Goal: Information Seeking & Learning: Learn about a topic

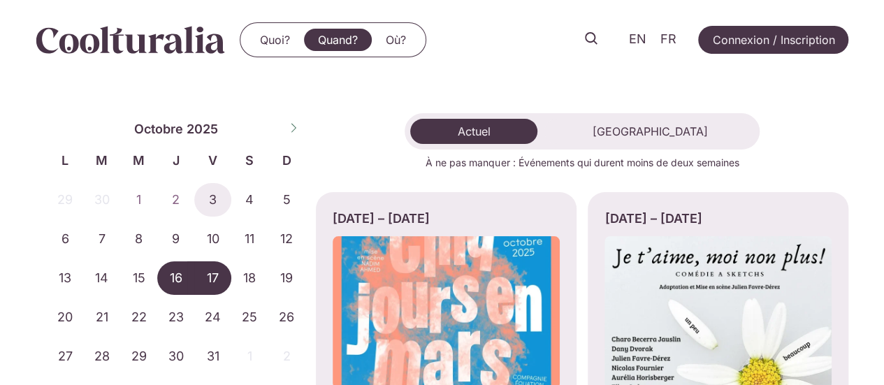
click at [175, 278] on span "16" at bounding box center [175, 278] width 37 height 34
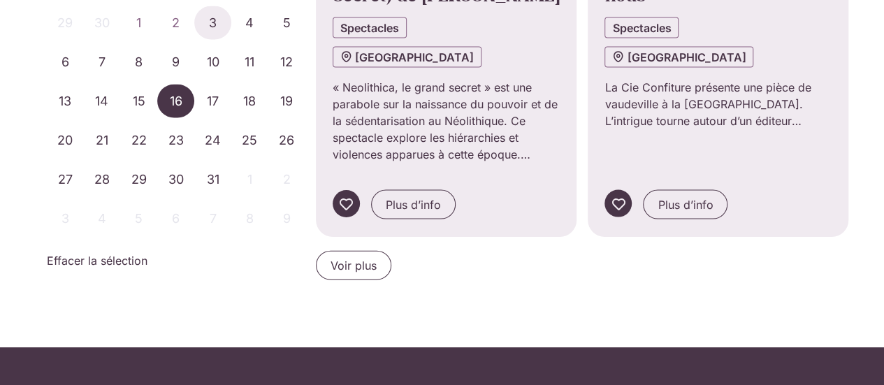
scroll to position [1339, 0]
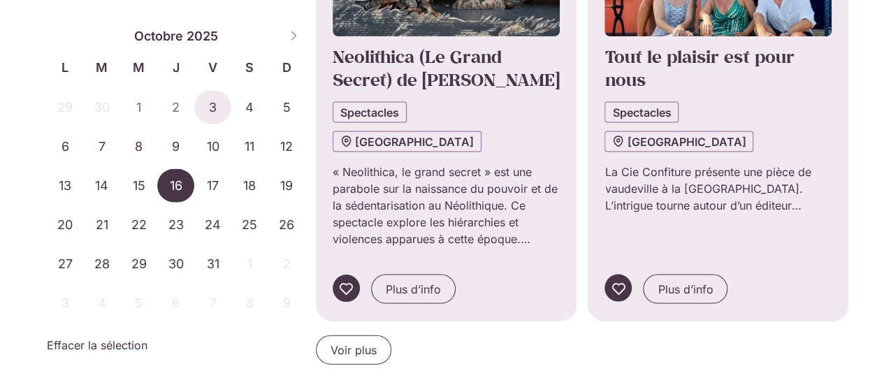
click at [343, 342] on span "Voir plus" at bounding box center [354, 350] width 46 height 17
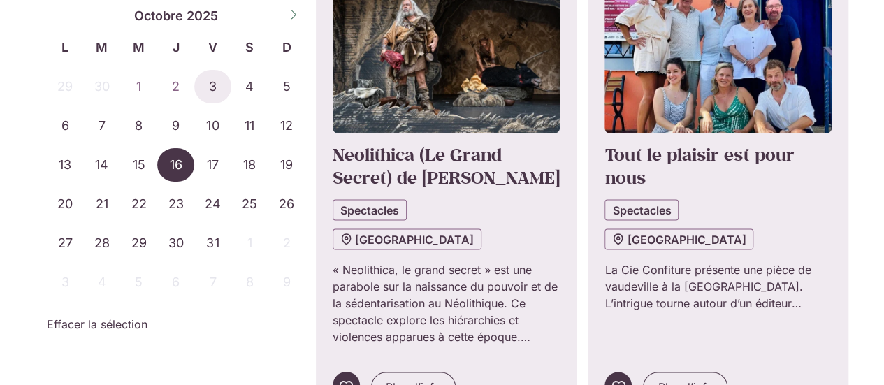
scroll to position [1210, 0]
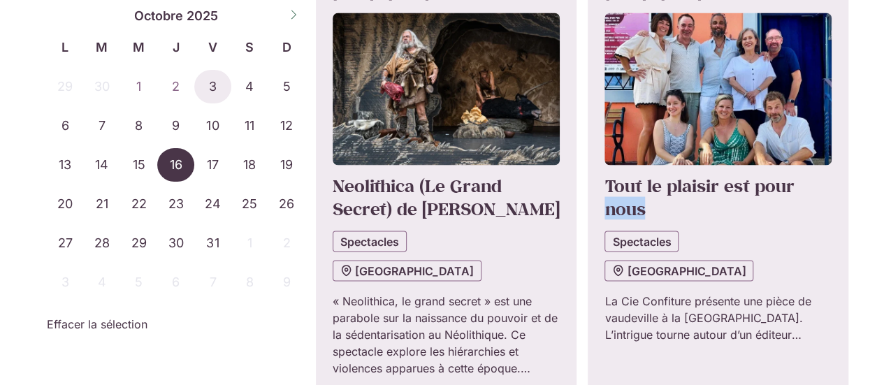
drag, startPoint x: 870, startPoint y: 156, endPoint x: 891, endPoint y: 115, distance: 46.6
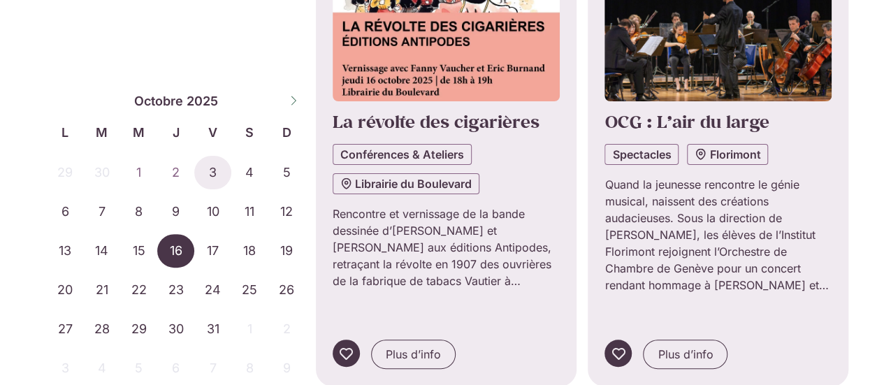
scroll to position [2758, 0]
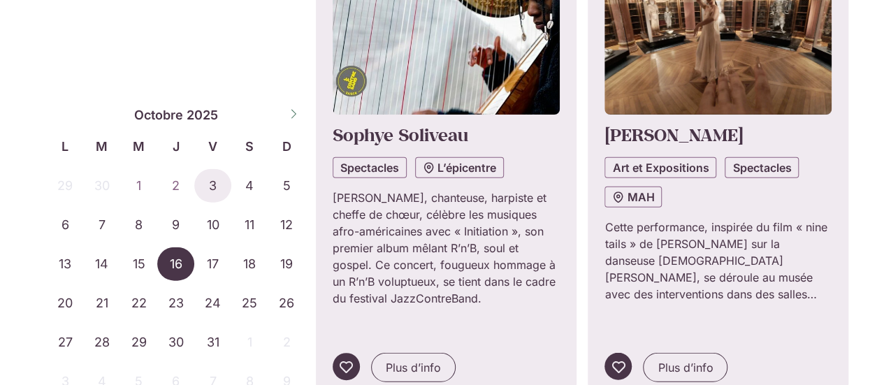
scroll to position [4236, 0]
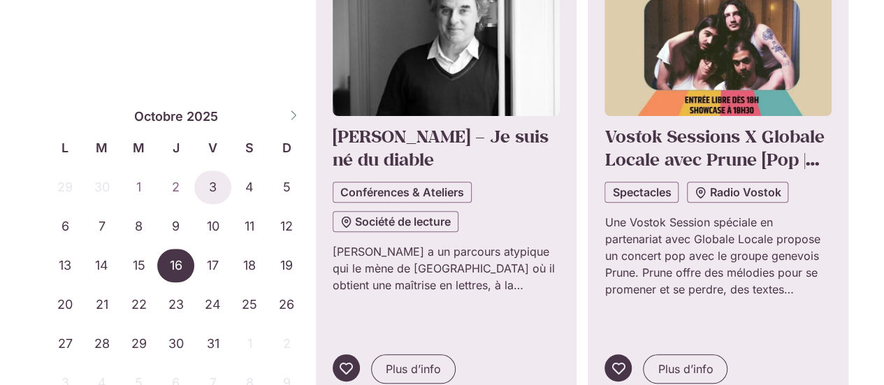
scroll to position [5687, 0]
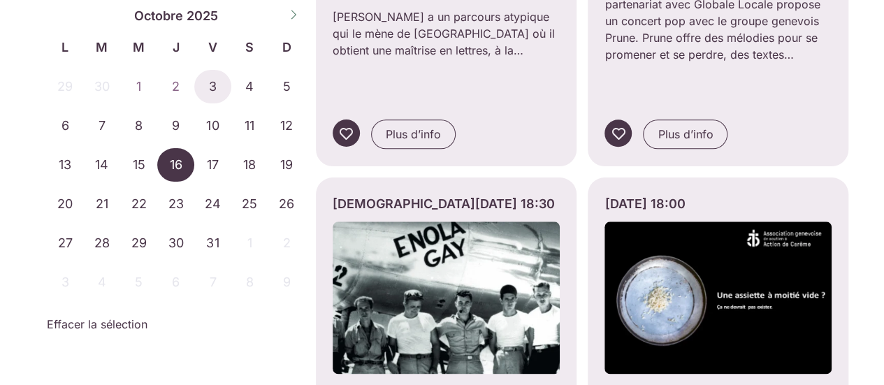
scroll to position [5921, 0]
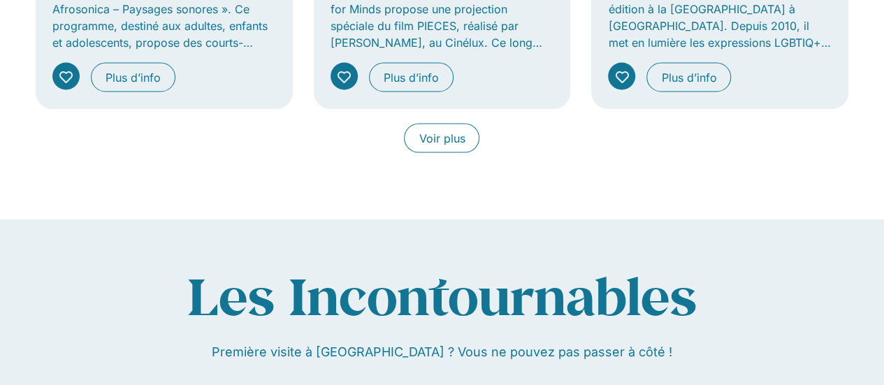
scroll to position [1269, 0]
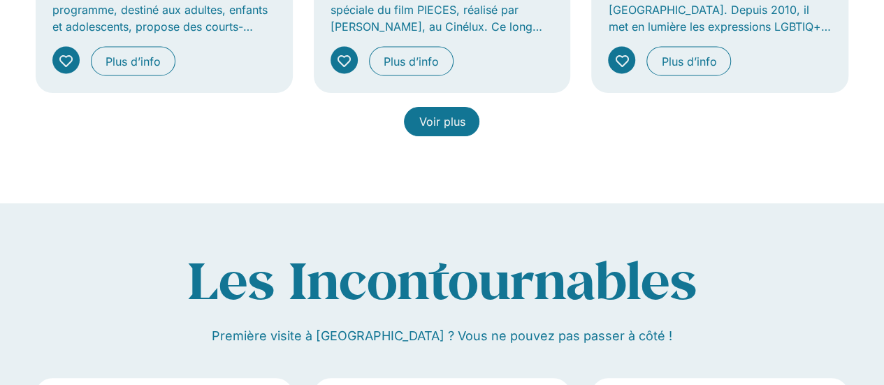
click at [442, 117] on span "Voir plus" at bounding box center [442, 121] width 46 height 17
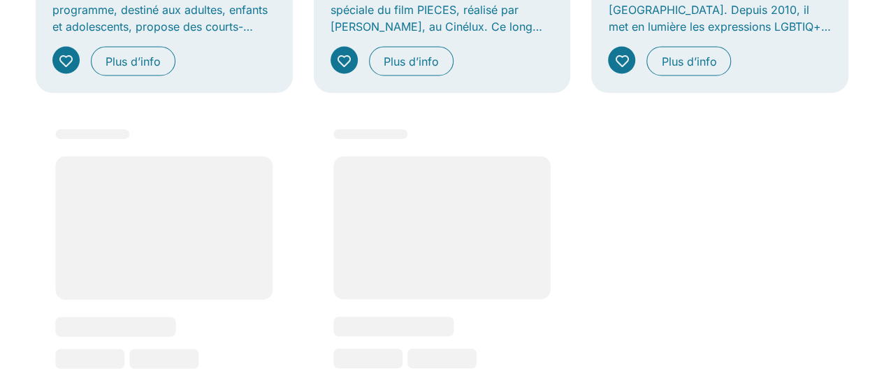
scroll to position [1293, 0]
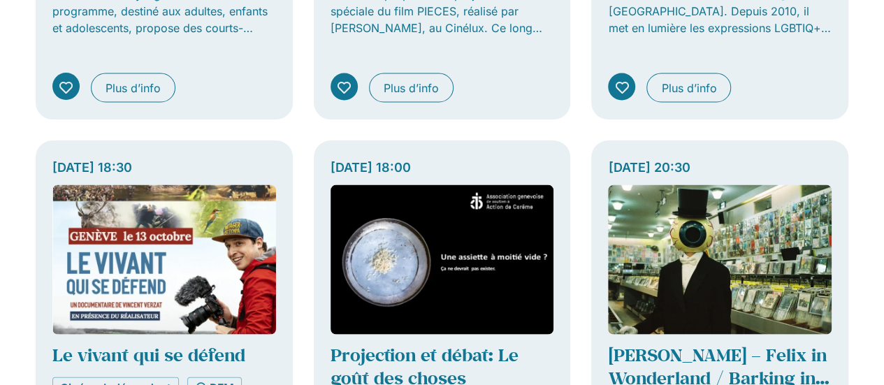
drag, startPoint x: 882, startPoint y: 173, endPoint x: 884, endPoint y: 189, distance: 16.1
click at [874, 108] on div "Actuel [GEOGRAPHIC_DATA] À ne pas manquer : Événements qui durent moins de deux…" at bounding box center [442, 112] width 884 height 2022
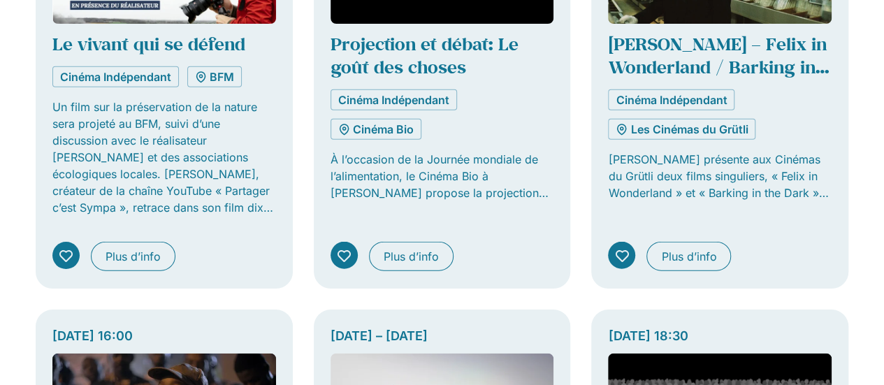
scroll to position [1622, 0]
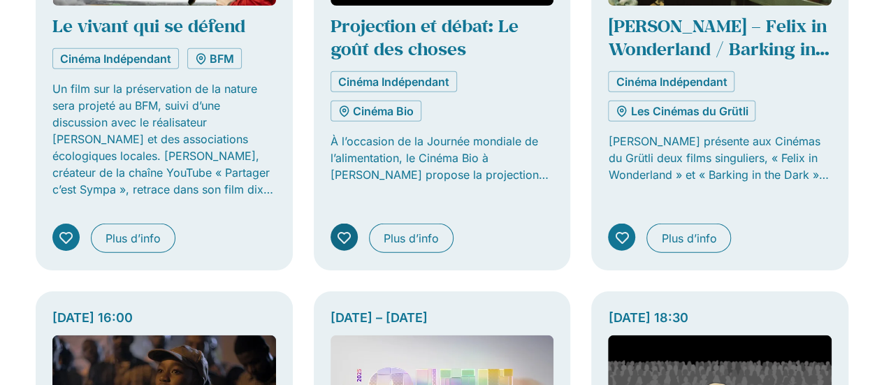
drag, startPoint x: 894, startPoint y: 199, endPoint x: 346, endPoint y: 223, distance: 548.6
click at [346, 231] on icon "Onglets. Ouvrez des éléments avec Entrer ou Espace, fermez-les avec Echape et n…" at bounding box center [344, 237] width 13 height 13
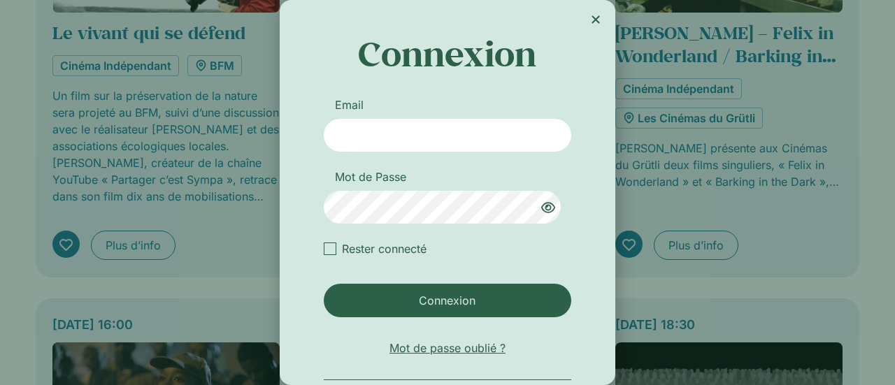
click at [591, 24] on icon "Close" at bounding box center [595, 19] width 11 height 11
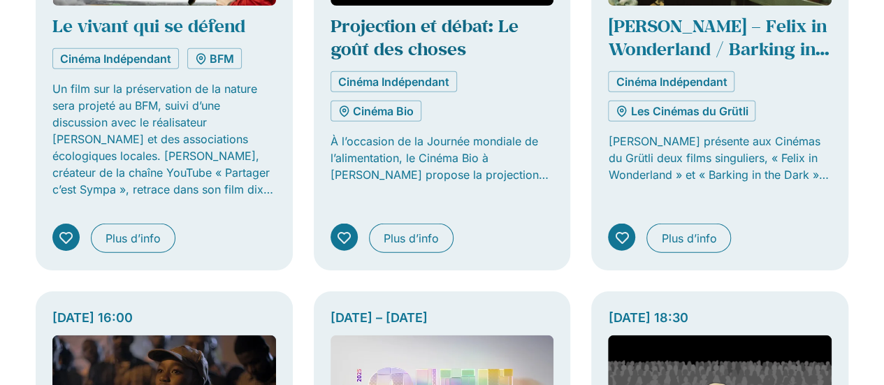
click at [422, 45] on link "Projection et débat: Le goût des choses" at bounding box center [425, 37] width 188 height 46
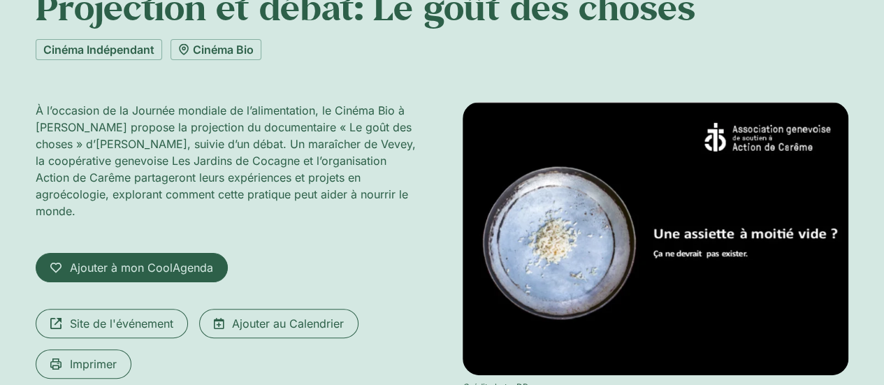
scroll to position [177, 0]
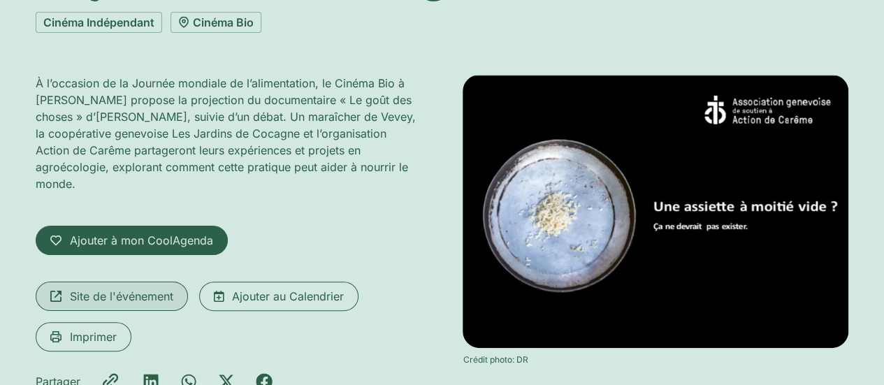
click at [117, 288] on span "Site de l'événement" at bounding box center [121, 296] width 103 height 17
